Goal: Information Seeking & Learning: Learn about a topic

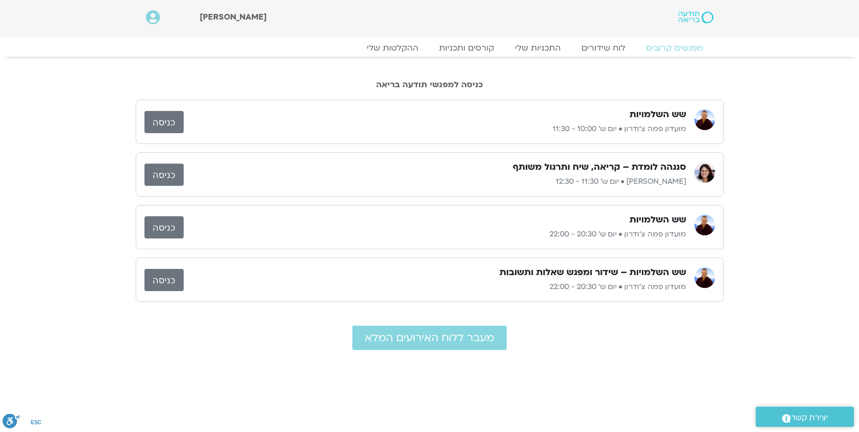
click at [172, 118] on link "כניסה" at bounding box center [164, 122] width 39 height 22
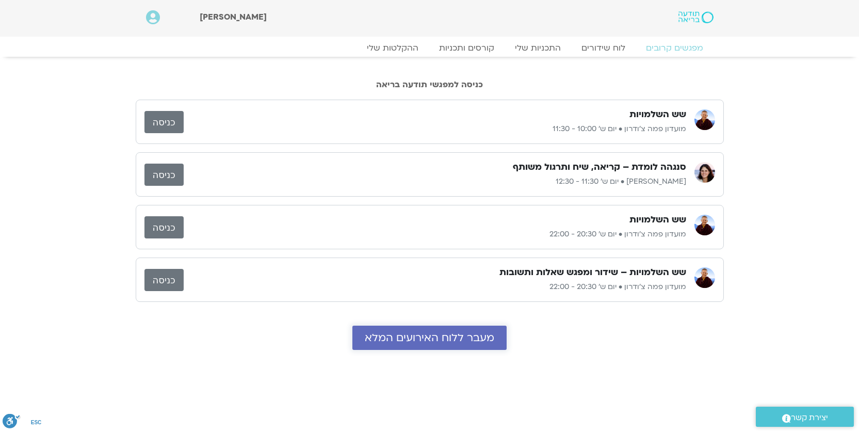
click at [430, 339] on span "מעבר ללוח האירועים המלא" at bounding box center [430, 338] width 130 height 12
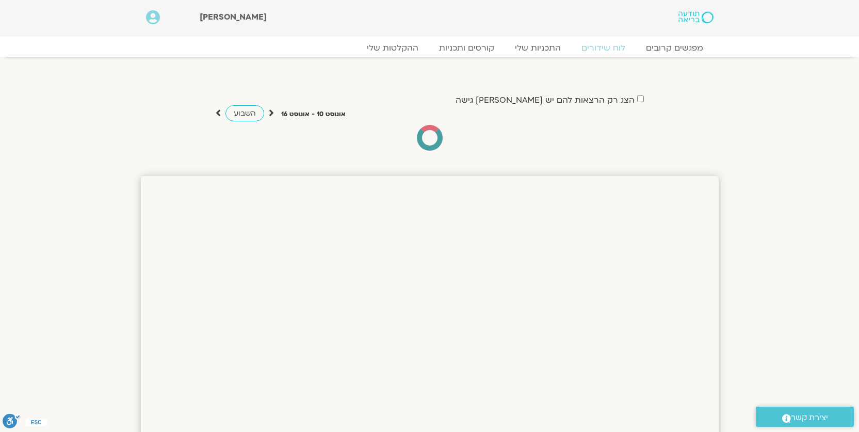
drag, startPoint x: 865, startPoint y: 135, endPoint x: 847, endPoint y: 21, distance: 115.5
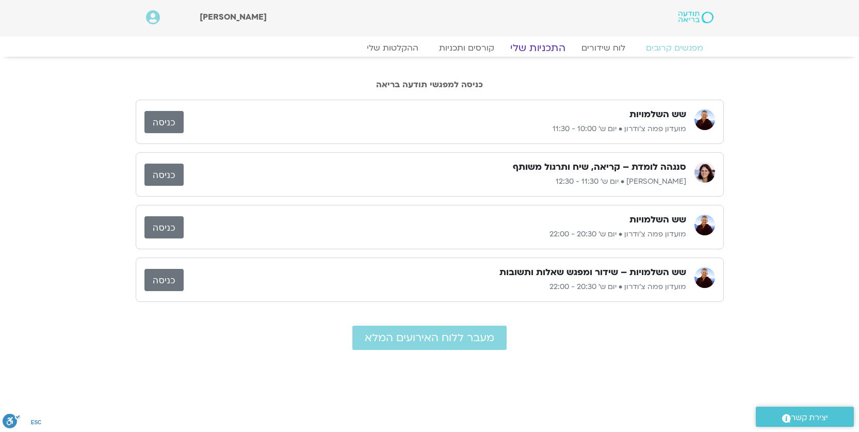
click at [541, 45] on link "התכניות שלי" at bounding box center [538, 48] width 80 height 12
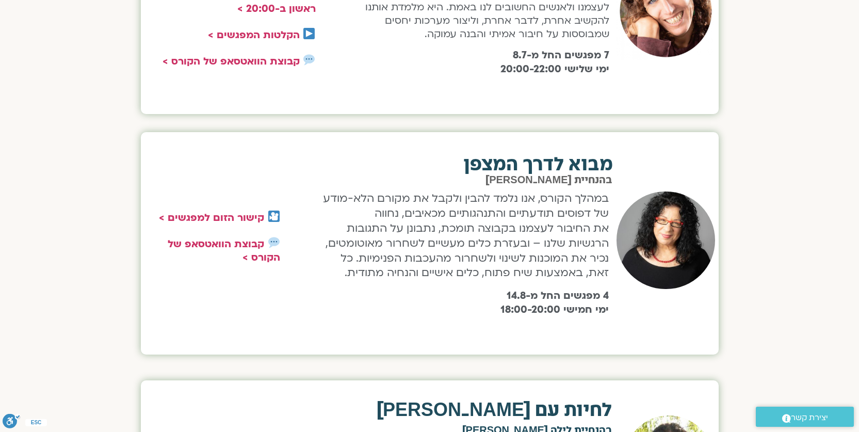
scroll to position [591, 0]
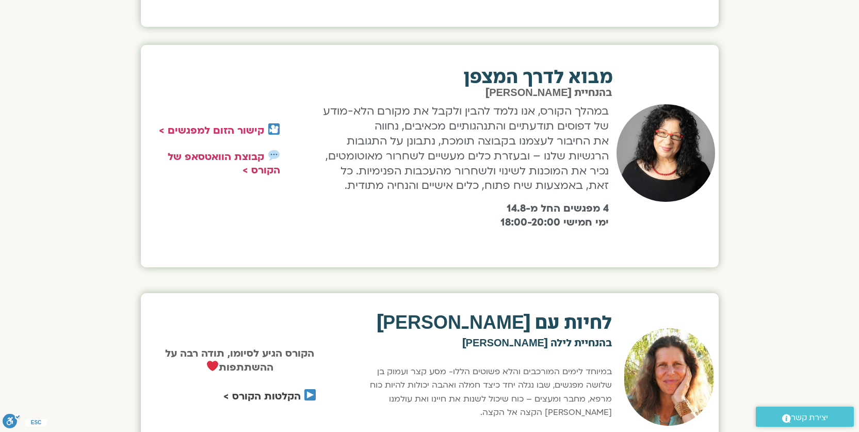
click at [274, 395] on link "הקלטות הקורס >" at bounding box center [261, 396] width 77 height 13
